Goal: Task Accomplishment & Management: Manage account settings

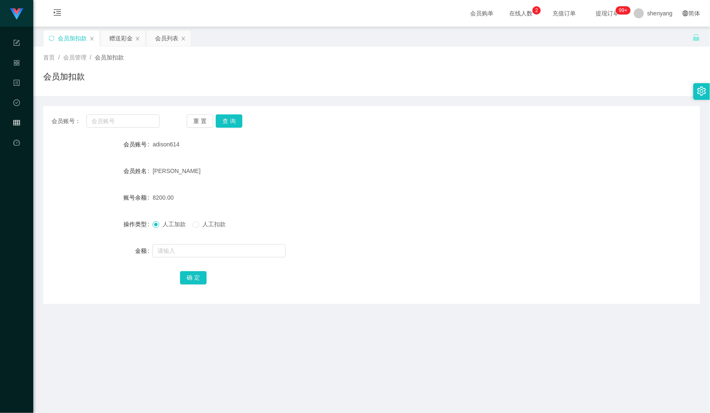
scroll to position [0, 0]
click at [372, 58] on div "首页 / 会员管理 / 会员加扣款 /" at bounding box center [371, 57] width 657 height 9
click at [114, 116] on input "text" at bounding box center [122, 120] width 73 height 13
click at [101, 121] on input "text" at bounding box center [122, 120] width 73 height 13
paste input "jinqiu23"
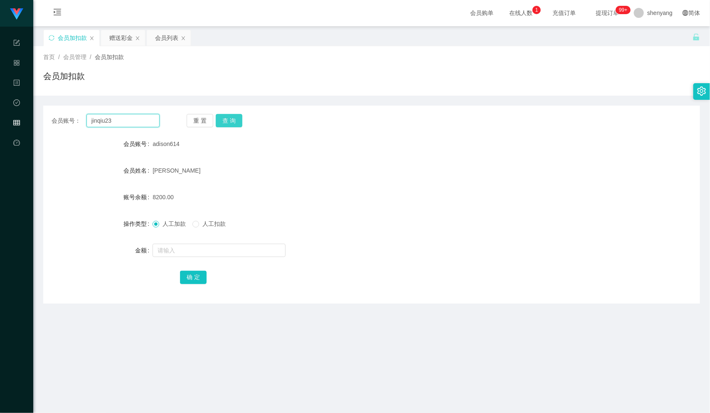
type input "jinqiu23"
click at [228, 120] on button "查 询" at bounding box center [229, 120] width 27 height 13
click at [171, 248] on input "text" at bounding box center [219, 250] width 133 height 13
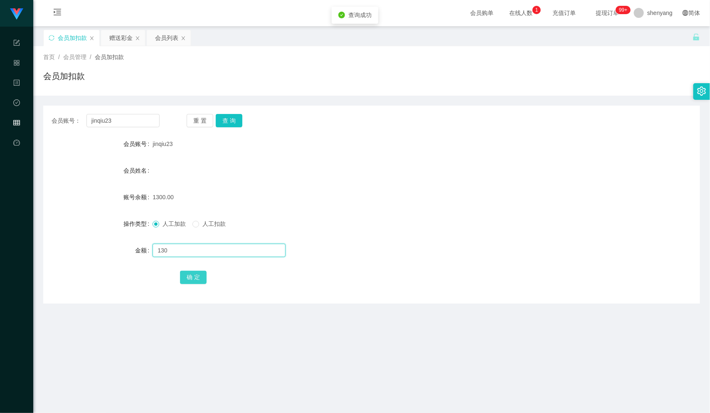
type input "130"
click at [191, 276] on button "确 定" at bounding box center [193, 277] width 27 height 13
drag, startPoint x: 115, startPoint y: 125, endPoint x: 81, endPoint y: 126, distance: 34.1
click at [81, 126] on div "会员账号： jinqiu23" at bounding box center [106, 120] width 108 height 13
click at [116, 120] on input "text" at bounding box center [122, 120] width 73 height 13
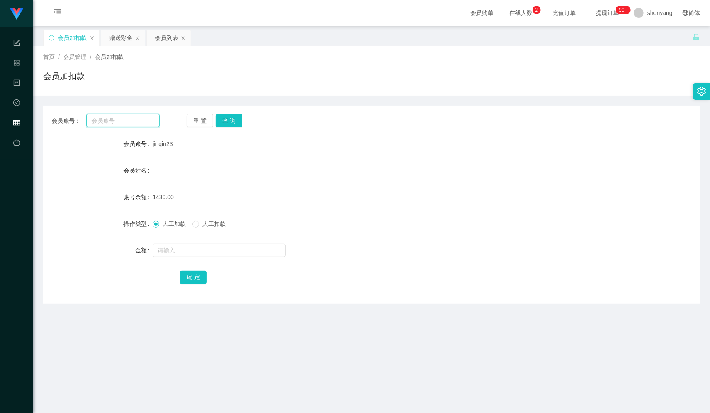
paste input "Min2012"
type input "Min2012"
click at [231, 119] on button "查 询" at bounding box center [229, 120] width 27 height 13
click at [184, 254] on input "text" at bounding box center [219, 250] width 133 height 13
type input "100"
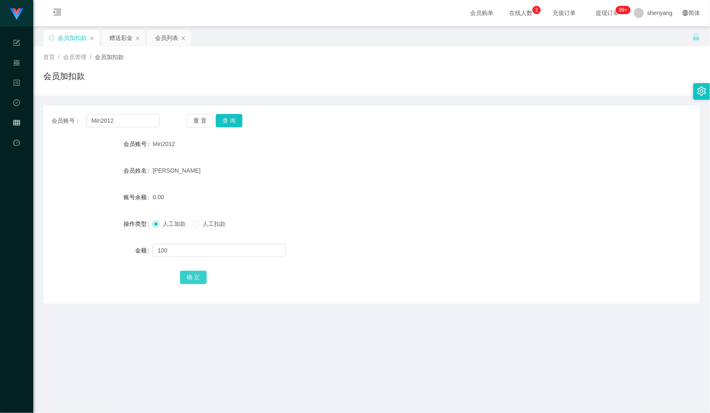
click at [195, 278] on button "确 定" at bounding box center [193, 277] width 27 height 13
drag, startPoint x: 114, startPoint y: 120, endPoint x: 55, endPoint y: 118, distance: 59.0
click at [55, 118] on div "会员账号： Min2012" at bounding box center [106, 120] width 108 height 13
click at [105, 117] on input "text" at bounding box center [122, 120] width 73 height 13
paste input "qq123"
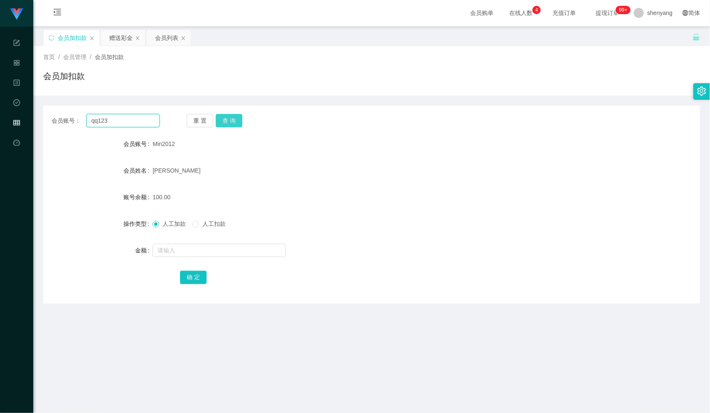
type input "qq123"
click at [228, 122] on button "查 询" at bounding box center [229, 120] width 27 height 13
click at [192, 247] on input "text" at bounding box center [219, 250] width 133 height 13
type input "130"
click at [192, 280] on button "确 定" at bounding box center [193, 277] width 27 height 13
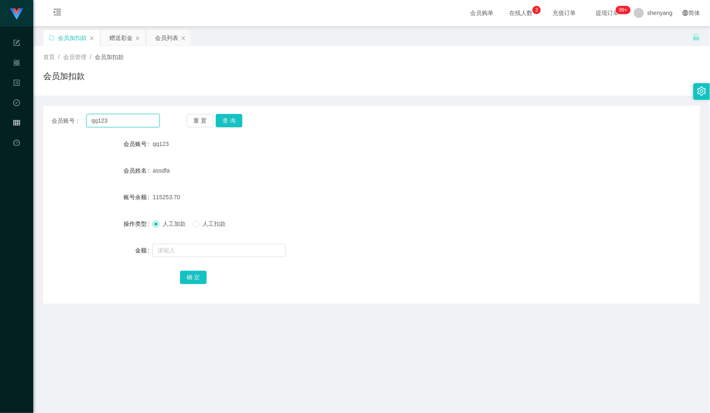
drag, startPoint x: 102, startPoint y: 121, endPoint x: 87, endPoint y: 125, distance: 15.4
click at [86, 124] on input "qq123" at bounding box center [122, 120] width 73 height 13
click at [121, 118] on input "text" at bounding box center [122, 120] width 73 height 13
click at [121, 121] on input "text" at bounding box center [122, 120] width 73 height 13
paste input "WW123"
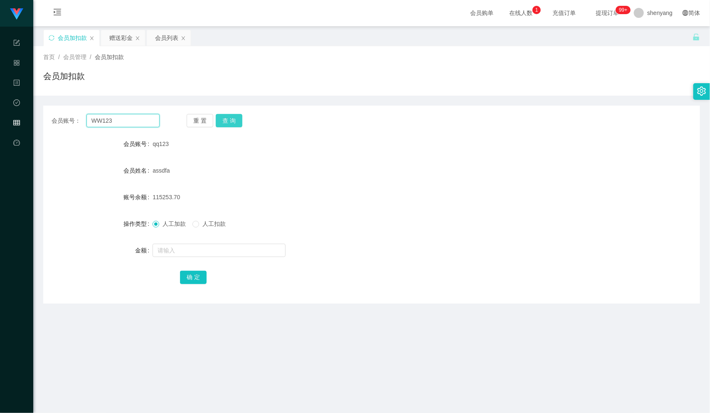
type input "WW123"
click at [231, 118] on button "查 询" at bounding box center [229, 120] width 27 height 13
click at [190, 249] on input "text" at bounding box center [219, 250] width 133 height 13
type input "100"
click at [194, 272] on button "确 定" at bounding box center [193, 277] width 27 height 13
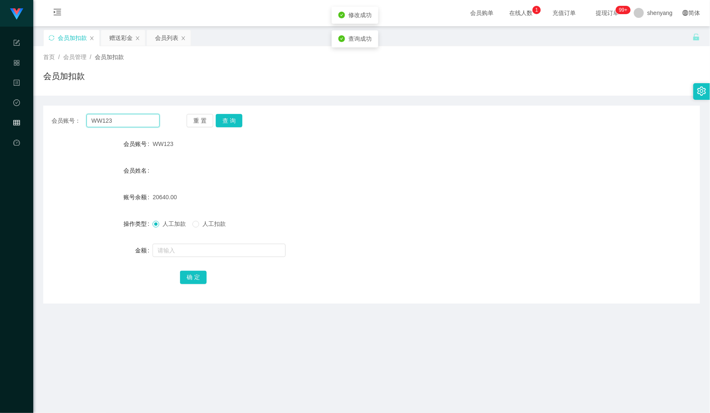
drag, startPoint x: 113, startPoint y: 116, endPoint x: 56, endPoint y: 124, distance: 57.9
click at [56, 124] on div "会员账号： WW123" at bounding box center [106, 120] width 108 height 13
click at [100, 117] on input "text" at bounding box center [122, 120] width 73 height 13
paste input "JingWen"
type input "JingWen"
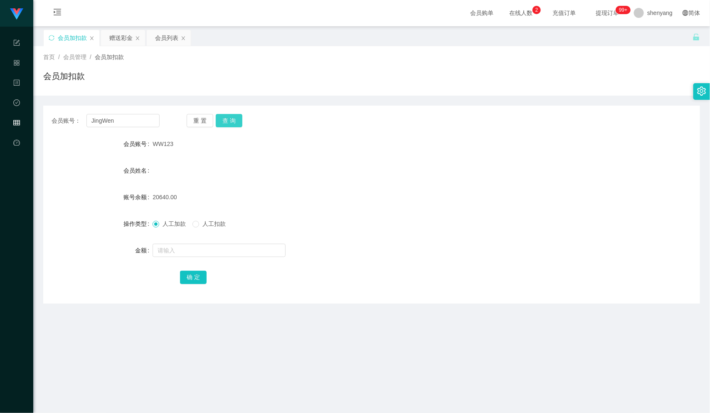
click at [229, 115] on button "查 询" at bounding box center [229, 120] width 27 height 13
click at [177, 249] on input "text" at bounding box center [219, 250] width 133 height 13
type input "100"
click at [192, 274] on button "确 定" at bounding box center [193, 277] width 27 height 13
drag, startPoint x: 114, startPoint y: 119, endPoint x: 62, endPoint y: 129, distance: 52.5
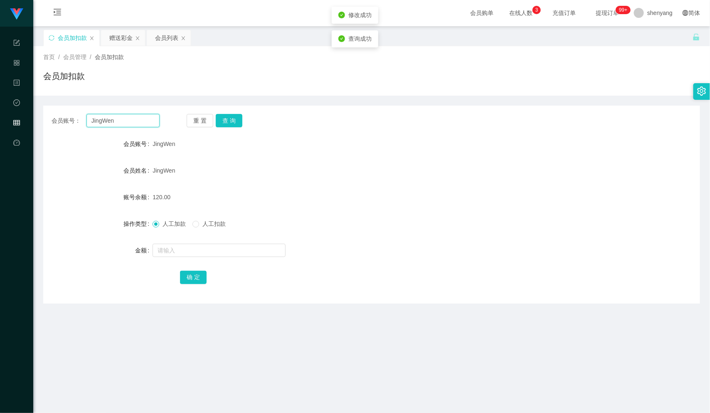
click at [62, 129] on div "会员账号： JingWen 重 置 查 询 会员账号 JingWen 会员姓名 JingWen 账号余额 120.00 操作类型 人工加款 人工扣款 金额 确…" at bounding box center [371, 205] width 657 height 198
click at [199, 246] on input "text" at bounding box center [219, 250] width 133 height 13
click at [93, 120] on input "text" at bounding box center [122, 120] width 73 height 13
paste input "weiyu123"
type input "weiyu123"
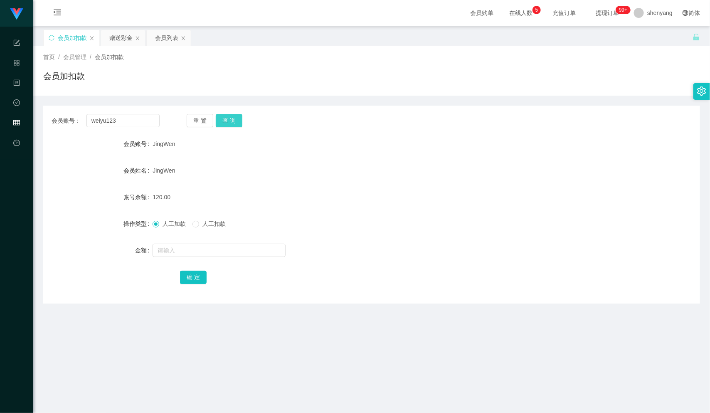
click at [226, 118] on button "查 询" at bounding box center [229, 120] width 27 height 13
click at [195, 249] on input "text" at bounding box center [219, 250] width 133 height 13
type input "100"
click at [195, 273] on button "确 定" at bounding box center [193, 277] width 27 height 13
drag, startPoint x: 116, startPoint y: 120, endPoint x: 81, endPoint y: 123, distance: 35.4
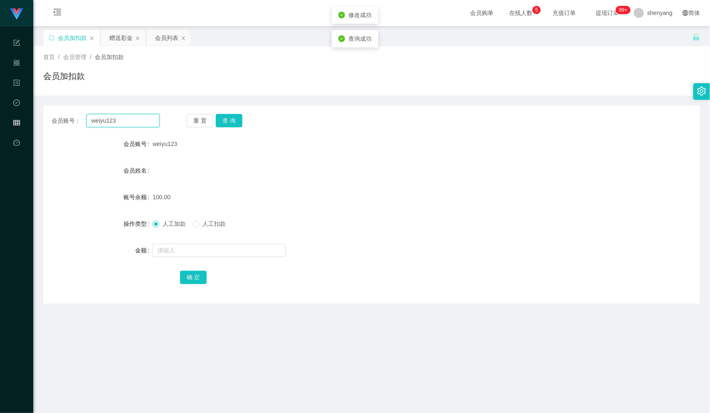
click at [91, 122] on input "weiyu123" at bounding box center [122, 120] width 73 height 13
click at [228, 67] on div "首页 / 会员管理 / 会员加扣款 / 会员加扣款" at bounding box center [371, 71] width 657 height 36
click at [165, 35] on div "会员列表" at bounding box center [166, 38] width 23 height 16
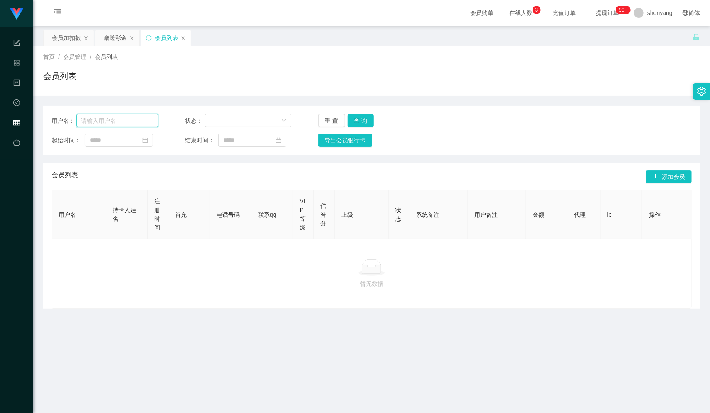
click at [108, 117] on input "text" at bounding box center [117, 120] width 82 height 13
paste input "0149770121"
type input "0149770121"
click at [353, 118] on button "查 询" at bounding box center [360, 120] width 27 height 13
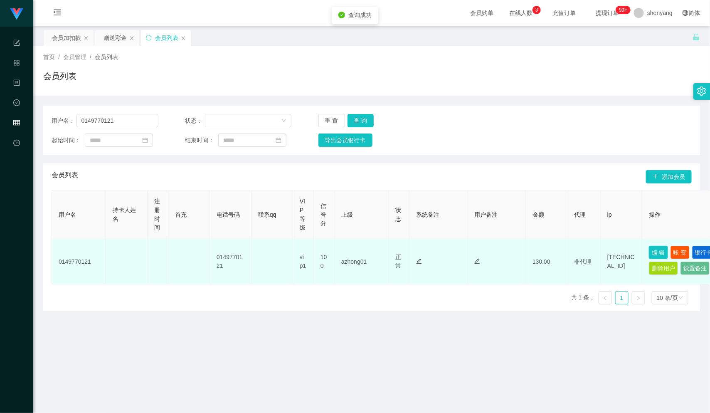
click at [656, 249] on button "编 辑" at bounding box center [658, 252] width 19 height 13
type input "0149770121"
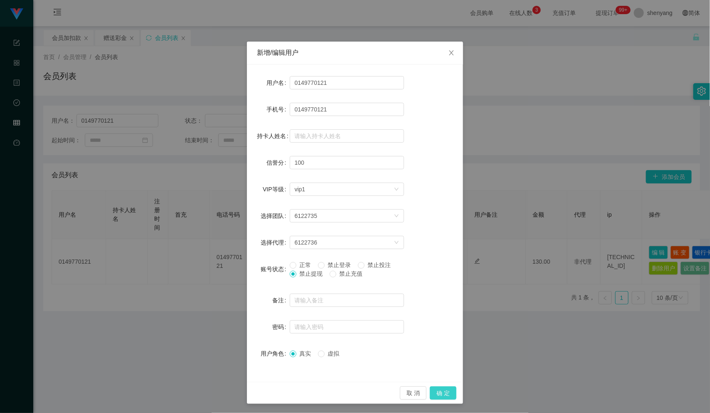
click at [450, 390] on button "确 定" at bounding box center [443, 392] width 27 height 13
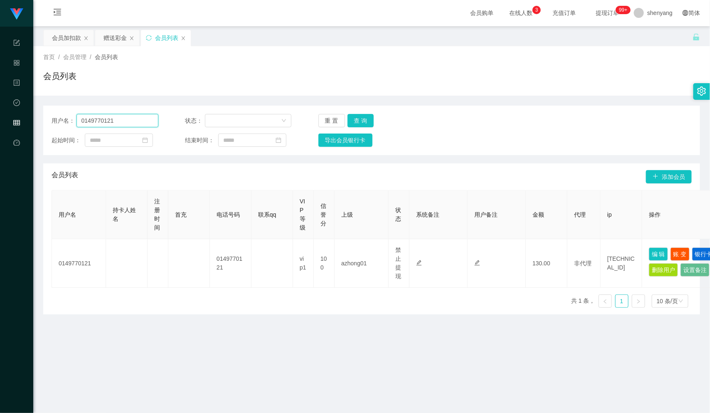
drag, startPoint x: 63, startPoint y: 119, endPoint x: 54, endPoint y: 120, distance: 9.2
click at [54, 120] on div "用户名： 0149770121" at bounding box center [105, 120] width 107 height 13
click at [66, 34] on div "会员加扣款" at bounding box center [66, 38] width 29 height 16
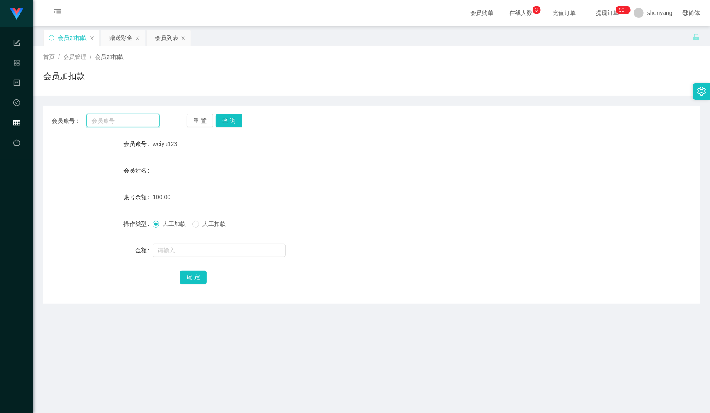
click at [113, 123] on input "text" at bounding box center [122, 120] width 73 height 13
paste input "Kelvin7878"
type input "Kelvin7878"
click at [229, 116] on button "查 询" at bounding box center [229, 120] width 27 height 13
click at [178, 249] on input "text" at bounding box center [219, 250] width 133 height 13
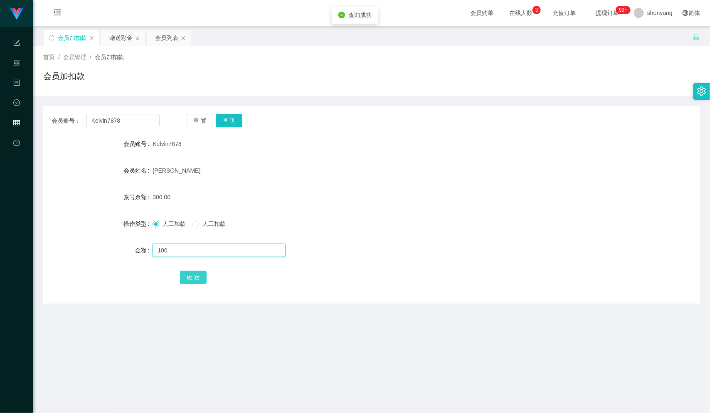
type input "100"
click at [191, 276] on button "确 定" at bounding box center [193, 277] width 27 height 13
drag, startPoint x: 123, startPoint y: 122, endPoint x: -26, endPoint y: 142, distance: 150.5
click at [0, 142] on html "工作台 系统配置 产品管理 内容中心 数据中心 会员管理 平台首页 保存配置 重置配置 整体风格设置 主题色 导航设置 内容区域宽度 定宽 固定Header …" at bounding box center [355, 206] width 710 height 413
click at [97, 118] on input "text" at bounding box center [122, 120] width 73 height 13
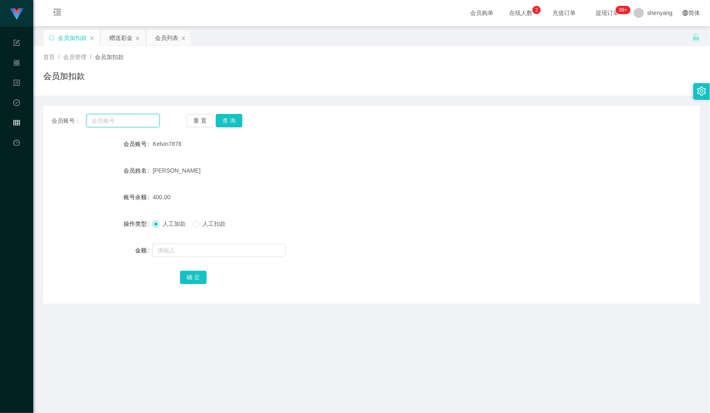
paste input "Lawrence89"
type input "Lawrence89"
click at [168, 39] on div "会员列表" at bounding box center [166, 38] width 23 height 16
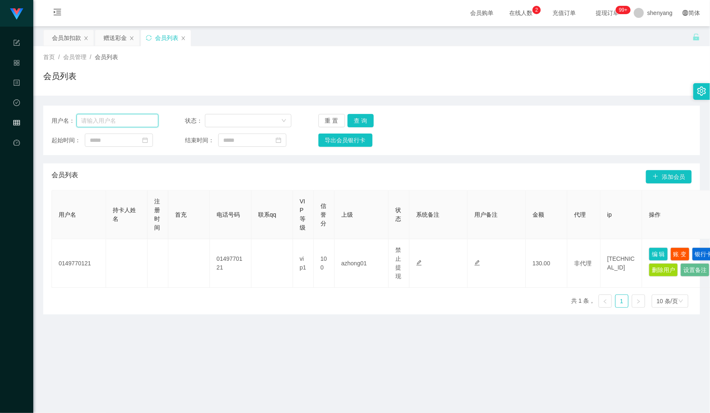
click at [126, 118] on input "text" at bounding box center [117, 120] width 82 height 13
paste input "Lawrence89"
type input "Lawrence89"
click at [354, 116] on button "查 询" at bounding box center [360, 120] width 27 height 13
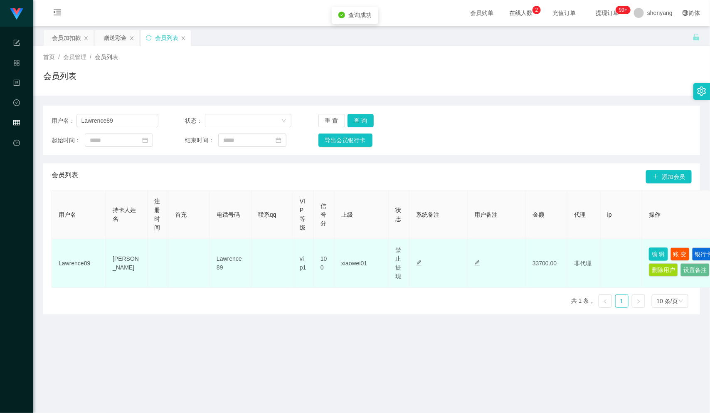
click at [658, 251] on button "编 辑" at bounding box center [658, 253] width 19 height 13
type input "Lawrence89"
type input "[PERSON_NAME]"
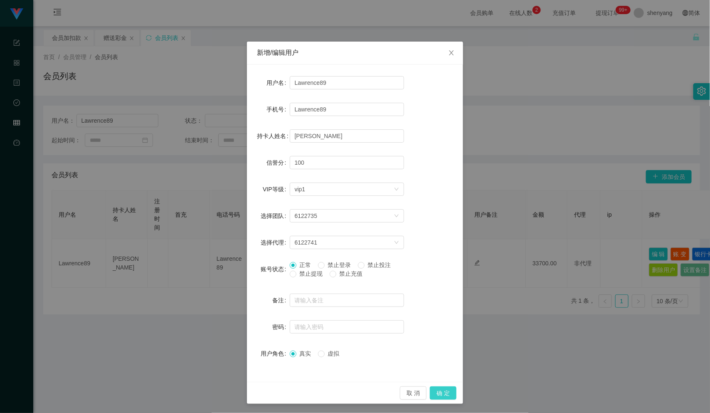
click at [439, 392] on button "确 定" at bounding box center [443, 392] width 27 height 13
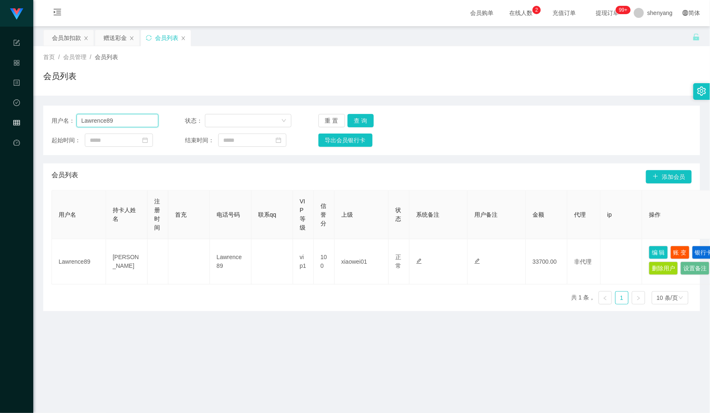
drag, startPoint x: 113, startPoint y: 120, endPoint x: 64, endPoint y: 125, distance: 50.2
click at [54, 125] on div "用户名： Lawrence89" at bounding box center [105, 120] width 107 height 13
click at [102, 115] on input "text" at bounding box center [117, 120] width 82 height 13
paste input "Lawrence89"
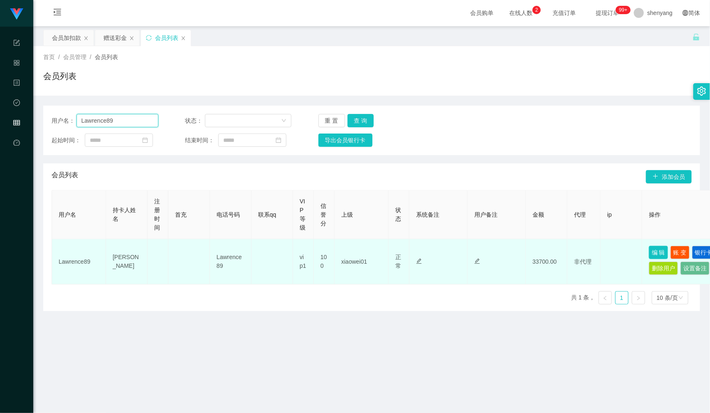
type input "Lawrence89"
click at [660, 249] on button "编 辑" at bounding box center [658, 252] width 19 height 13
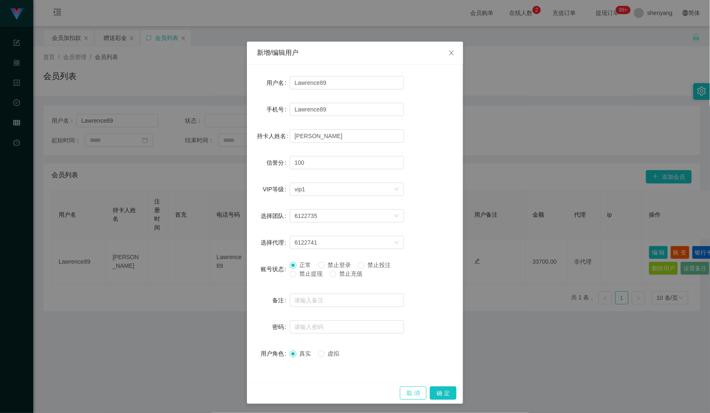
click at [401, 391] on button "取 消" at bounding box center [413, 392] width 27 height 13
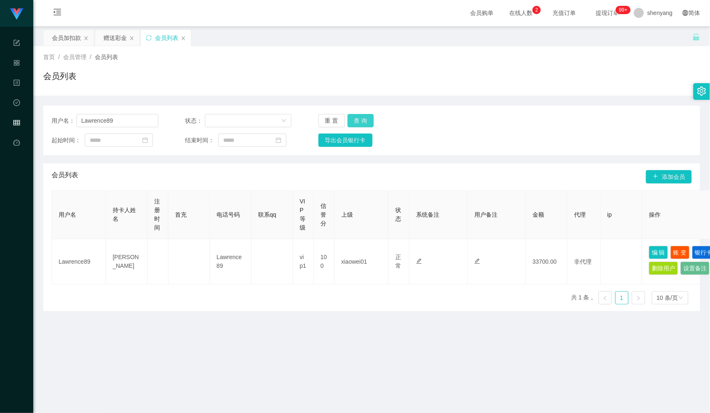
click at [364, 120] on button "查 询" at bounding box center [360, 120] width 27 height 13
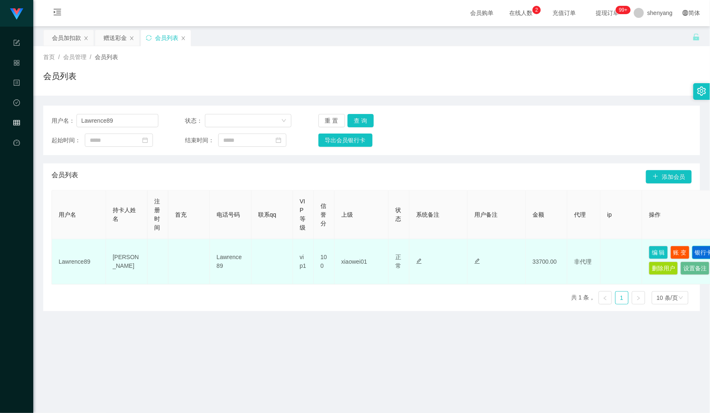
click at [692, 259] on button "银行卡" at bounding box center [703, 252] width 23 height 13
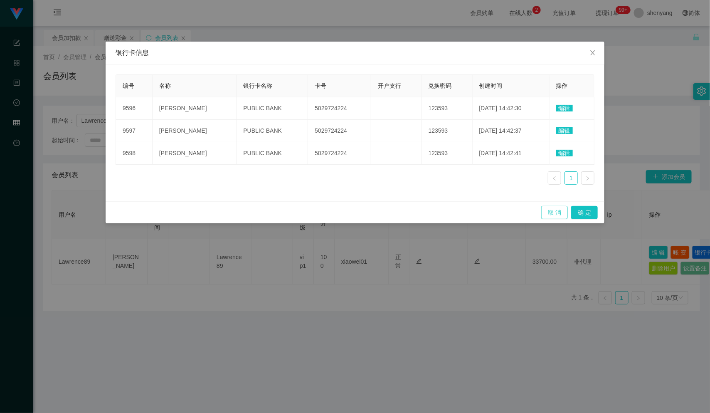
click at [551, 211] on button "取 消" at bounding box center [554, 212] width 27 height 13
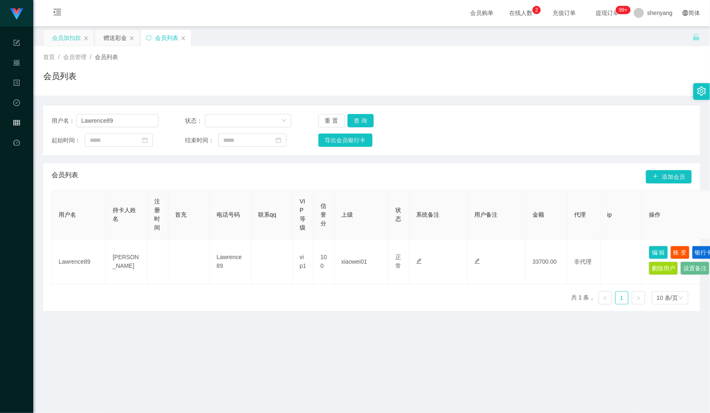
click at [70, 39] on div "会员加扣款" at bounding box center [66, 38] width 29 height 16
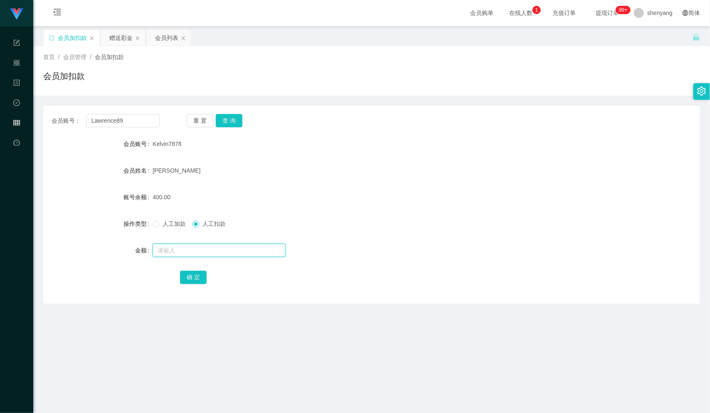
click at [197, 252] on input "text" at bounding box center [219, 250] width 133 height 13
drag, startPoint x: 126, startPoint y: 119, endPoint x: 82, endPoint y: 111, distance: 44.3
click at [70, 113] on div "会员账号： Lawrence89 重 置 查 询 会员账号 Kelvin7878 会员姓名 [PERSON_NAME] 账号余额 400.00 操作类型 人工…" at bounding box center [371, 205] width 657 height 198
paste input "Lawrence89"
type input "Lawrence89"
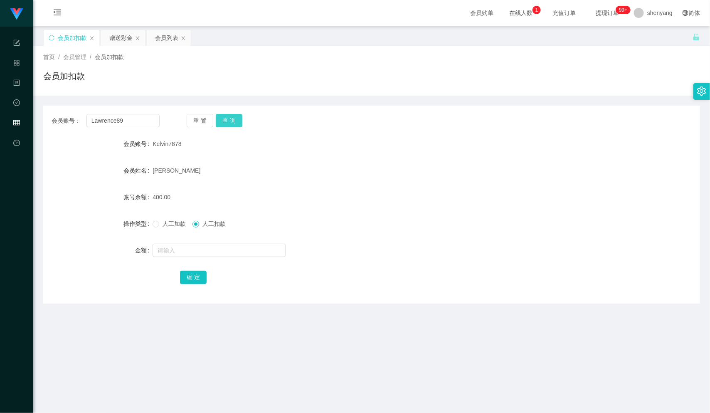
click at [231, 116] on button "查 询" at bounding box center [229, 120] width 27 height 13
click at [221, 245] on input "text" at bounding box center [219, 250] width 133 height 13
type input "20"
click at [196, 275] on button "确 定" at bounding box center [193, 277] width 27 height 13
drag, startPoint x: 123, startPoint y: 120, endPoint x: 89, endPoint y: 124, distance: 33.9
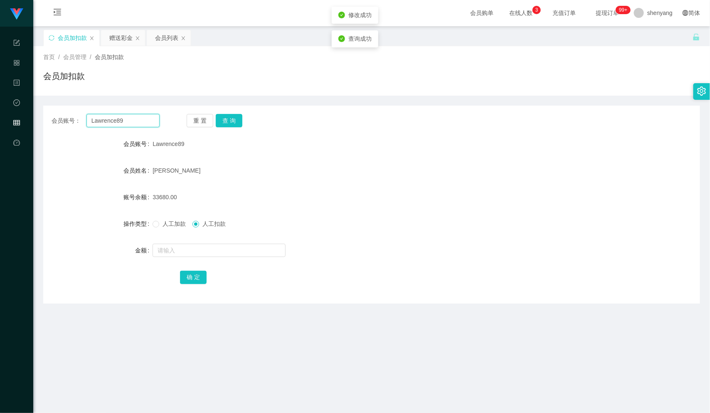
click at [89, 124] on input "Lawrence89" at bounding box center [122, 120] width 73 height 13
click at [126, 118] on input "text" at bounding box center [122, 120] width 73 height 13
click at [110, 118] on input "text" at bounding box center [122, 120] width 73 height 13
click at [122, 120] on input "text" at bounding box center [122, 120] width 73 height 13
paste input "WW123"
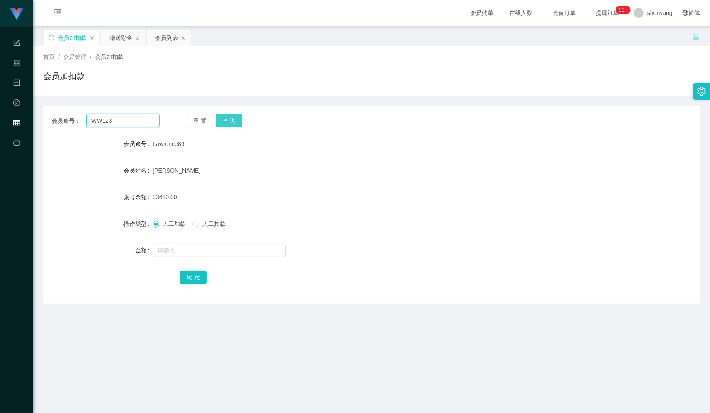
type input "WW123"
click at [230, 119] on button "查 询" at bounding box center [229, 120] width 27 height 13
click at [179, 246] on input "text" at bounding box center [219, 250] width 133 height 13
type input "500"
click at [200, 277] on button "确 定" at bounding box center [193, 277] width 27 height 13
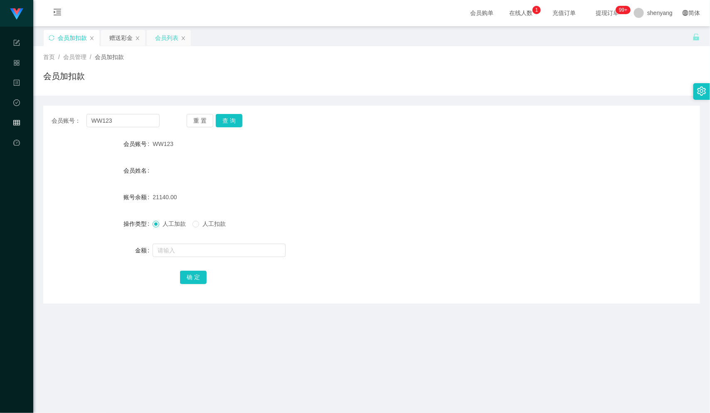
click at [171, 37] on div "会员列表" at bounding box center [166, 38] width 23 height 16
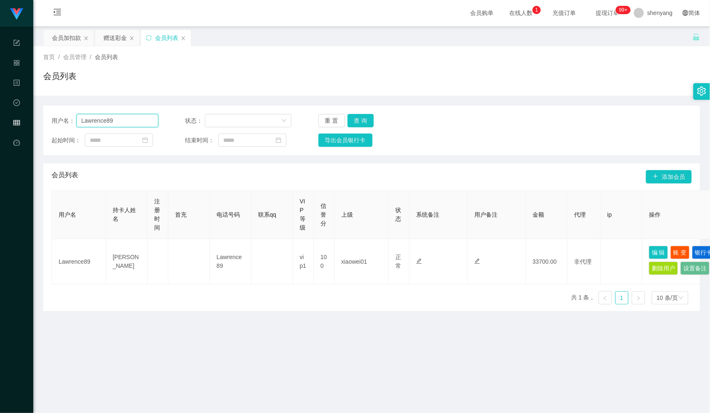
drag, startPoint x: 132, startPoint y: 123, endPoint x: 77, endPoint y: 122, distance: 54.9
click at [75, 122] on div "用户名： Lawrence89" at bounding box center [105, 120] width 107 height 13
paste input "0148836766"
type input "0148836766"
click at [357, 117] on button "查 询" at bounding box center [360, 120] width 27 height 13
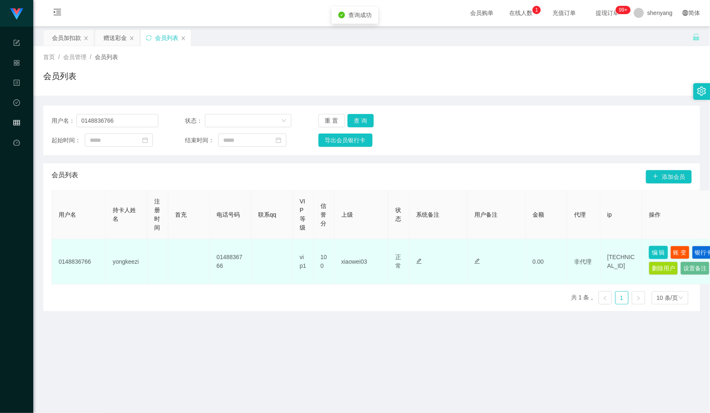
click at [658, 250] on button "编 辑" at bounding box center [658, 252] width 19 height 13
type input "0148836766"
type input "yongkeezi"
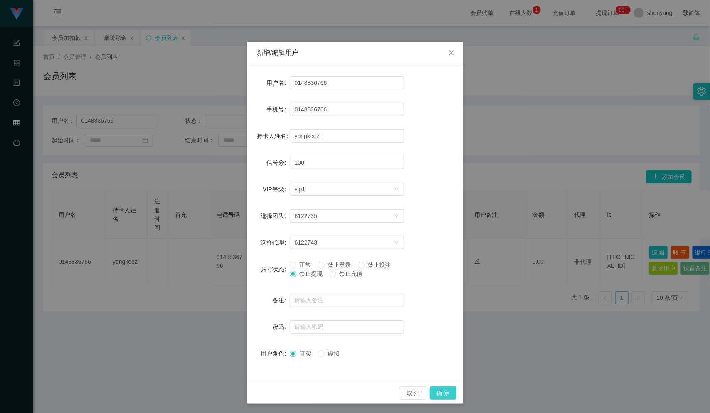
click at [438, 390] on button "确 定" at bounding box center [443, 392] width 27 height 13
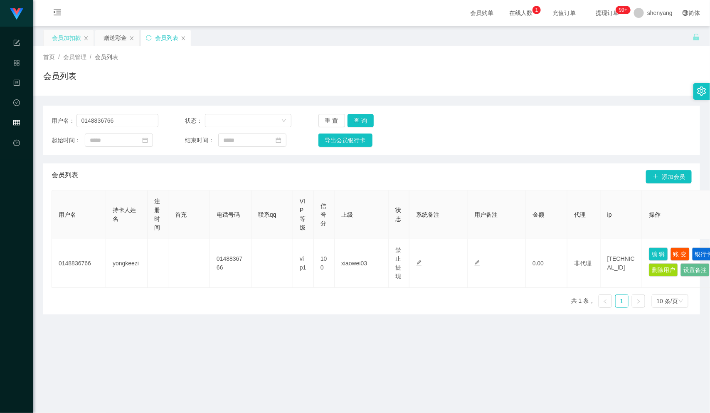
click at [65, 37] on div "会员加扣款" at bounding box center [66, 38] width 29 height 16
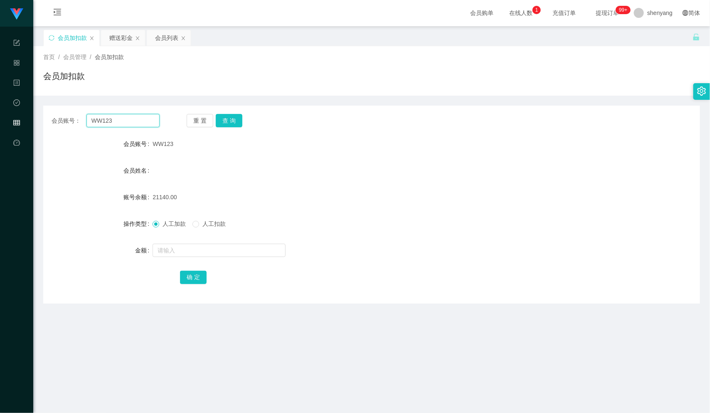
drag, startPoint x: 107, startPoint y: 124, endPoint x: 76, endPoint y: 124, distance: 30.8
click at [76, 124] on div "会员账号： WW123" at bounding box center [106, 120] width 108 height 13
click at [108, 122] on input "text" at bounding box center [122, 120] width 73 height 13
click at [171, 34] on div "会员列表" at bounding box center [166, 38] width 23 height 16
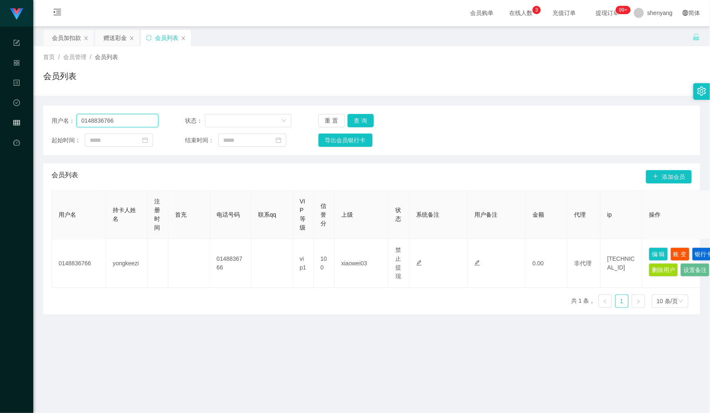
click at [112, 117] on input "0148836766" at bounding box center [117, 120] width 82 height 13
drag, startPoint x: 113, startPoint y: 118, endPoint x: 71, endPoint y: 123, distance: 41.4
click at [67, 123] on div "用户名： 0148836766" at bounding box center [105, 120] width 107 height 13
paste input "Cheamanhoe"
type input "Cheamanhoe"
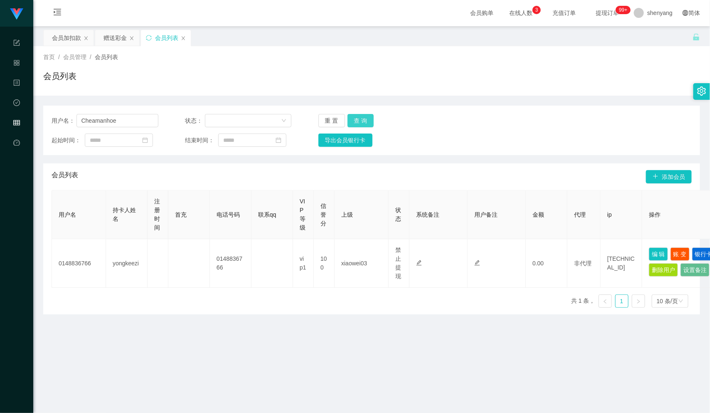
click at [357, 115] on button "查 询" at bounding box center [360, 120] width 27 height 13
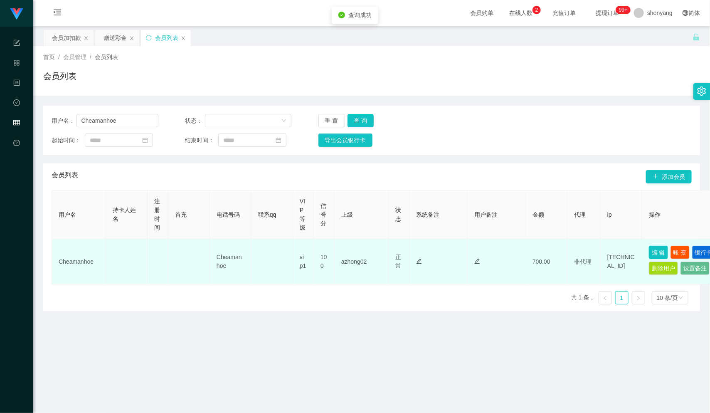
click at [656, 249] on button "编 辑" at bounding box center [658, 252] width 19 height 13
type input "Cheamanhoe"
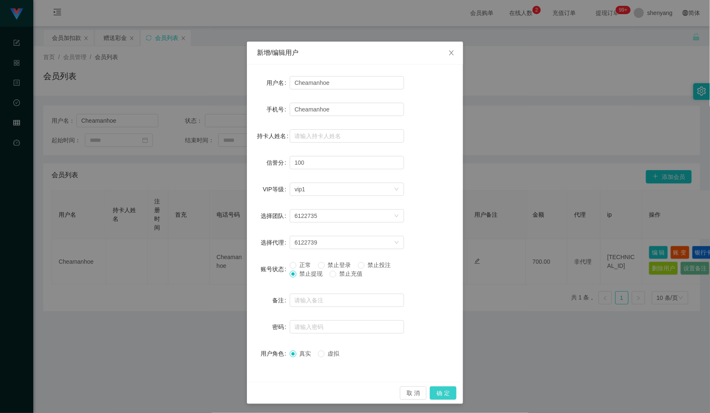
click at [441, 393] on button "确 定" at bounding box center [443, 392] width 27 height 13
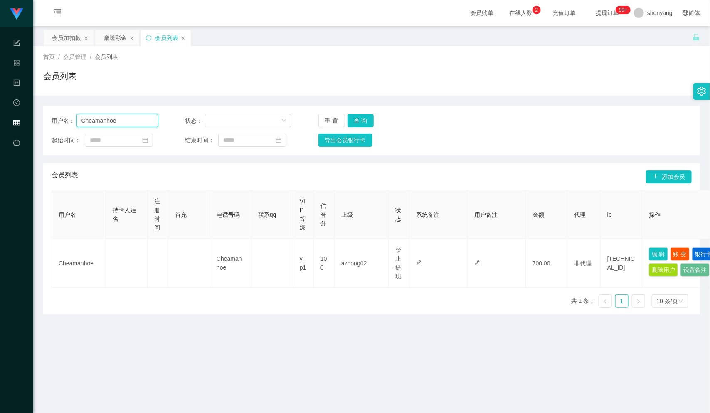
drag, startPoint x: 116, startPoint y: 120, endPoint x: 50, endPoint y: 120, distance: 65.7
click at [50, 120] on div "用户名： Cheamanhoe 状态： 重 置 查 询 起始时间： 结束时间： 导出会员银行卡" at bounding box center [371, 130] width 657 height 49
